Goal: Register for event/course

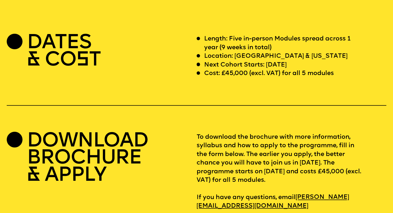
scroll to position [1730, 0]
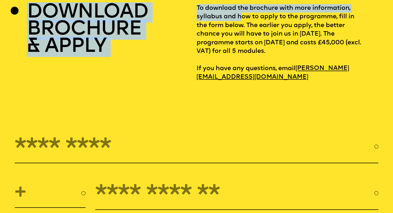
drag, startPoint x: 196, startPoint y: 25, endPoint x: 242, endPoint y: 34, distance: 46.9
click at [242, 34] on div "DOWNLOAD BROCHURE & APPLY To download the brochure with more information, sylla…" at bounding box center [196, 43] width 379 height 78
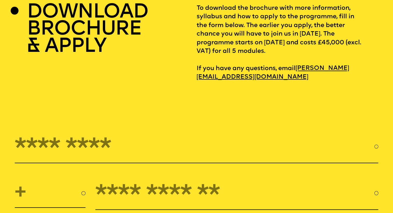
click at [385, 82] on p "To download the brochure with more information, syllabus and how to apply to th…" at bounding box center [291, 43] width 190 height 78
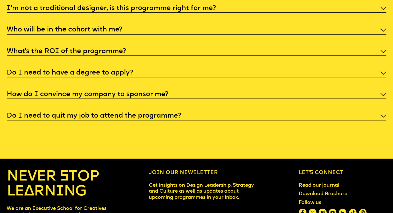
scroll to position [2143, 0]
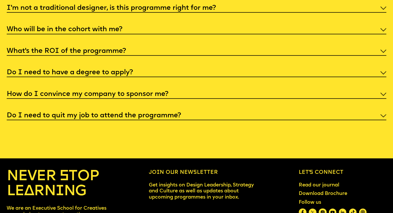
click at [268, 121] on div "Do I need to quit my job to attend the programme?" at bounding box center [196, 116] width 379 height 10
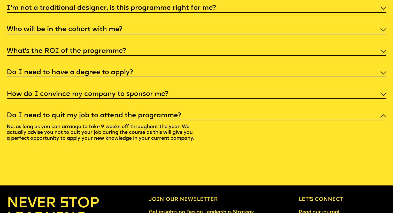
click at [283, 77] on div "Do I need to have a degree to apply?" at bounding box center [196, 73] width 379 height 10
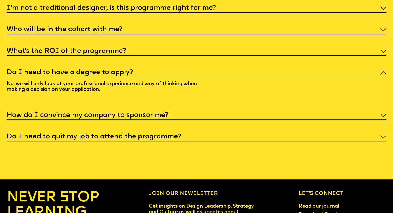
click at [264, 120] on div "How do I convince my company to sponsor me?" at bounding box center [196, 115] width 379 height 10
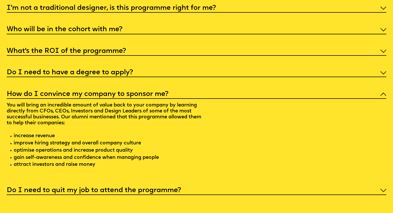
click at [262, 99] on div "How do I convince my company to sponsor me?" at bounding box center [196, 94] width 379 height 10
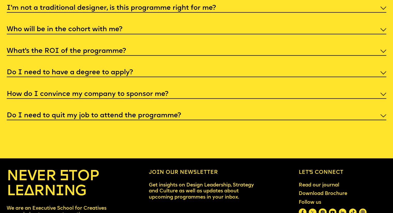
click at [278, 34] on div "Who will be in the cohort with me?" at bounding box center [196, 30] width 379 height 10
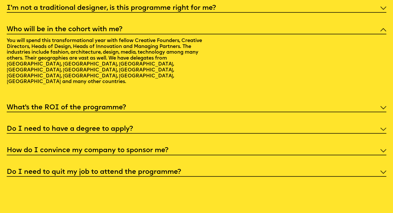
click at [278, 34] on div "Who will be in the cohort with me?" at bounding box center [196, 30] width 379 height 10
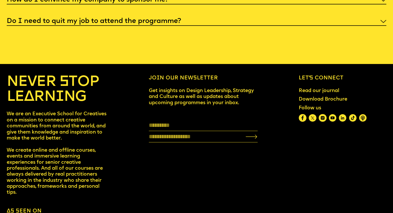
scroll to position [2286, 0]
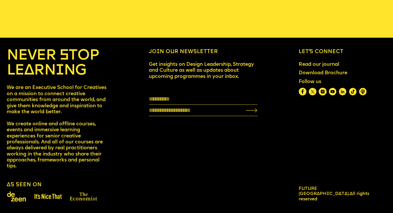
click at [308, 73] on link "Download Brochure" at bounding box center [323, 73] width 54 height 11
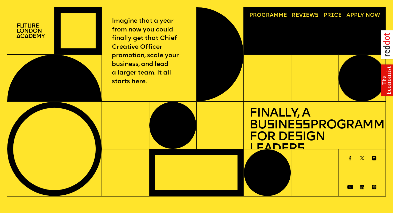
click at [272, 14] on span "a" at bounding box center [272, 15] width 4 height 5
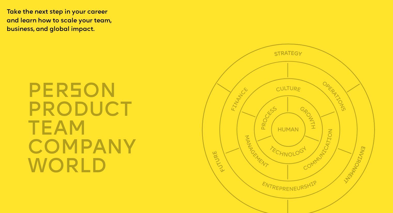
scroll to position [1365, 0]
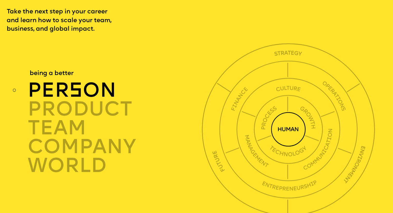
click at [79, 102] on span "s" at bounding box center [75, 92] width 13 height 20
click at [303, 140] on img at bounding box center [288, 129] width 35 height 35
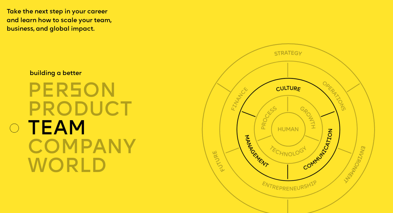
click at [291, 103] on img at bounding box center [288, 130] width 104 height 104
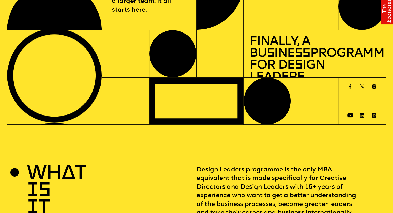
scroll to position [0, 0]
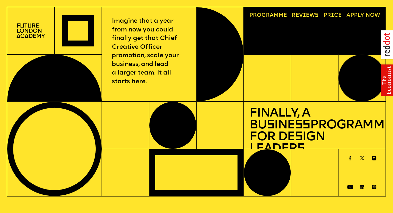
click at [339, 15] on link "Price" at bounding box center [332, 15] width 24 height 11
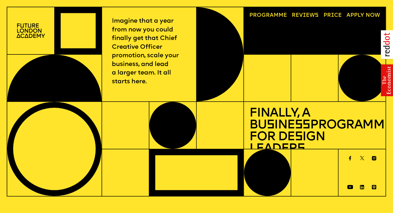
click at [363, 13] on link "A pply now" at bounding box center [362, 15] width 39 height 11
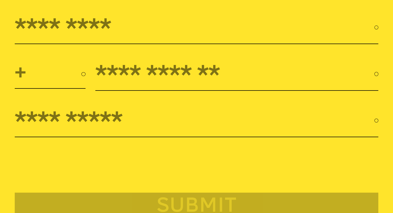
scroll to position [1850, 0]
